Goal: Find specific page/section: Find specific page/section

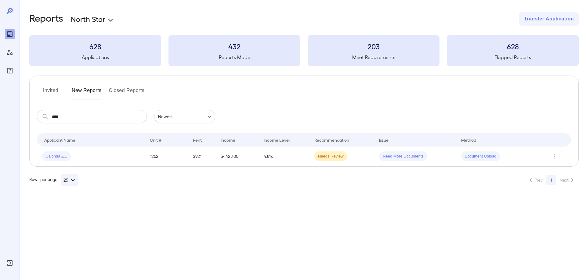
click at [44, 85] on div "Invited New Reports Closed Reports ​ **** ​ Newest ****** Drop to group by Appl…" at bounding box center [303, 121] width 549 height 91
click at [49, 93] on button "Invited" at bounding box center [50, 93] width 27 height 15
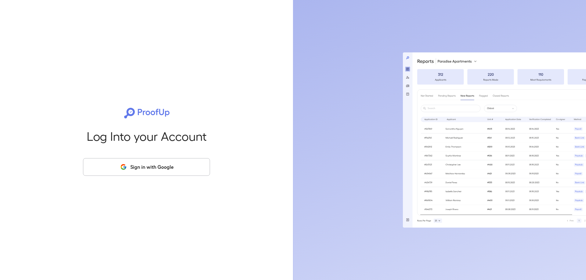
click at [151, 165] on button "Sign in with Google" at bounding box center [146, 167] width 127 height 18
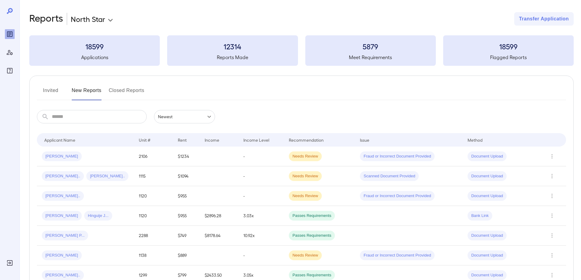
click at [56, 86] on button "Invited" at bounding box center [50, 93] width 27 height 15
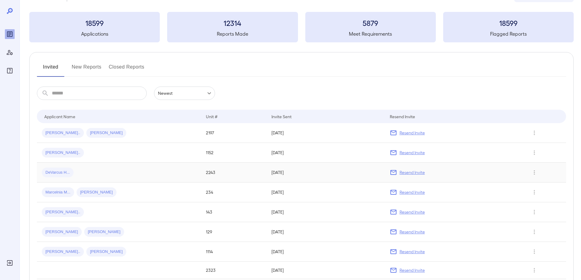
scroll to position [23, 0]
click at [96, 64] on button "New Reports" at bounding box center [87, 70] width 30 height 15
